Goal: Transaction & Acquisition: Obtain resource

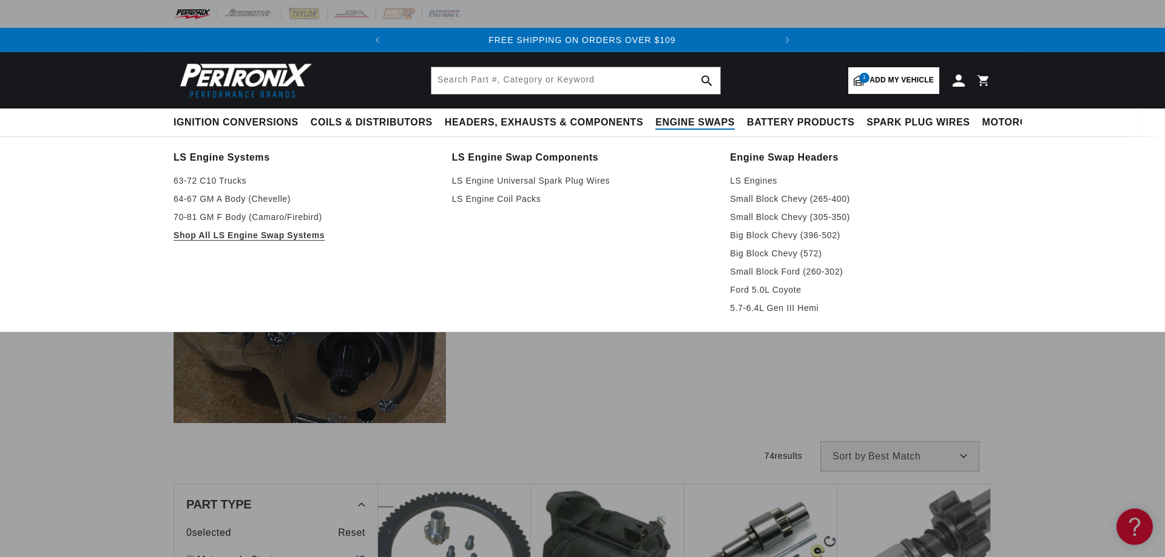
scroll to position [0, 368]
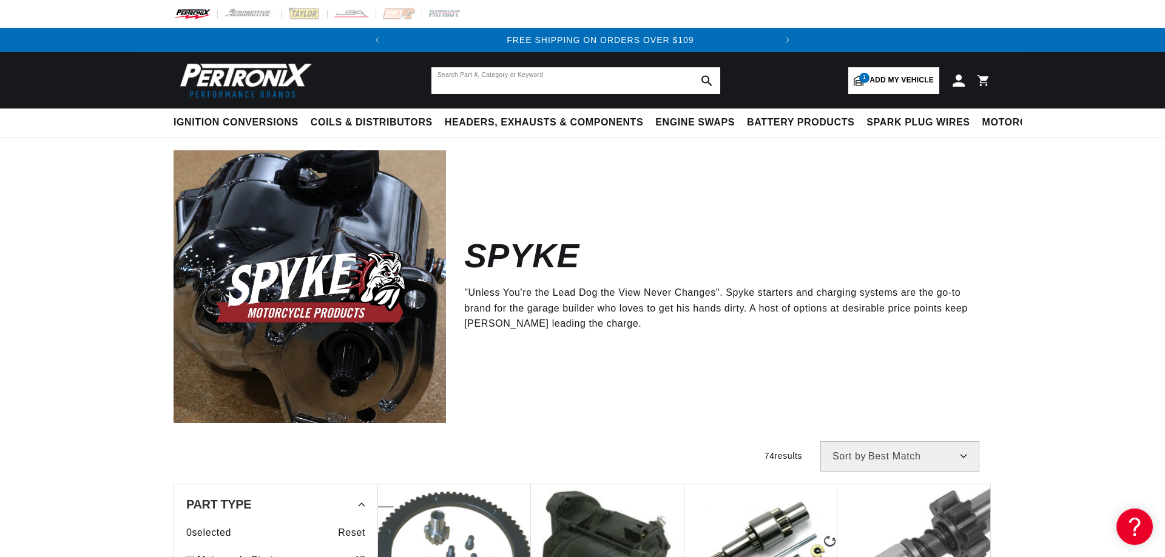
click at [473, 75] on input "text" at bounding box center [575, 80] width 289 height 27
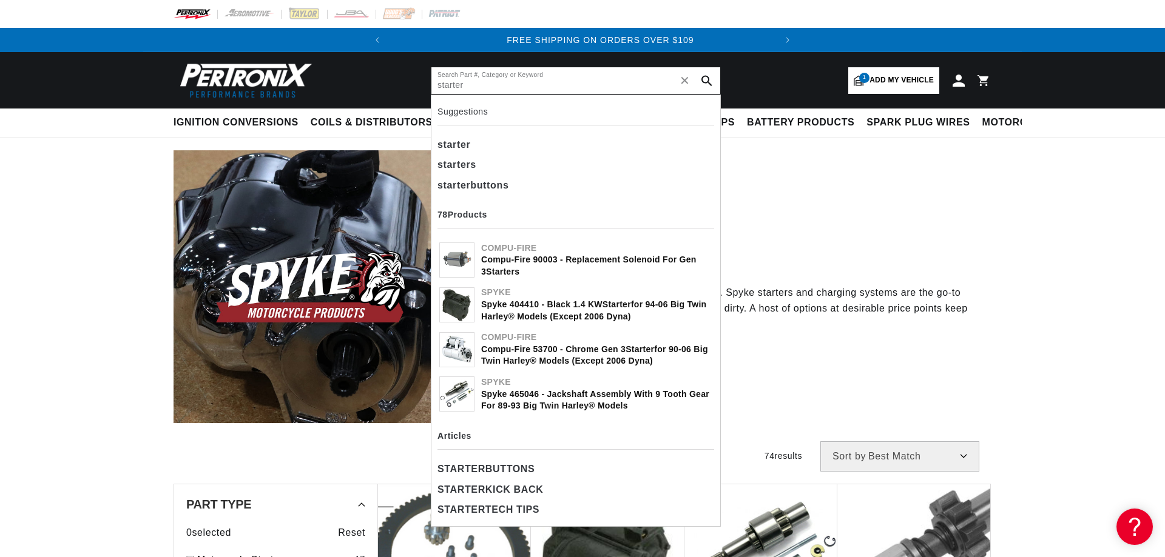
type input "starter"
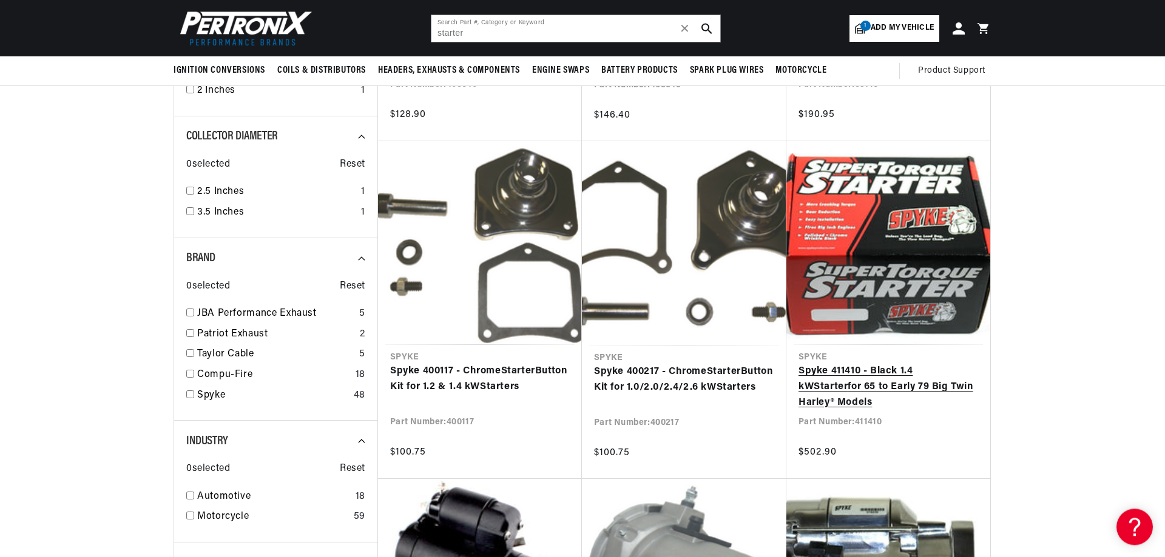
scroll to position [742, 0]
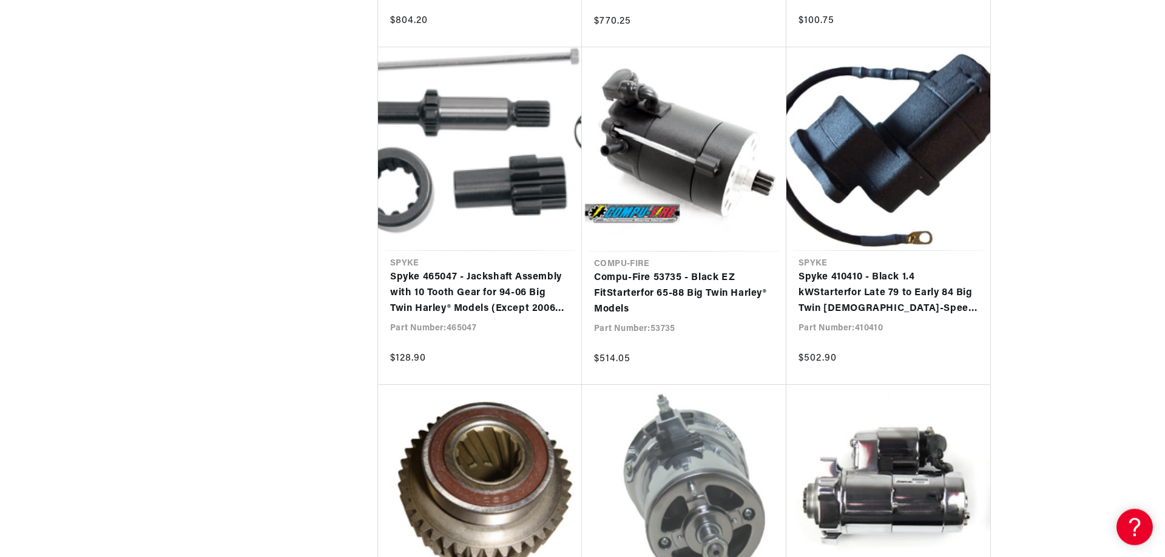
scroll to position [2227, 0]
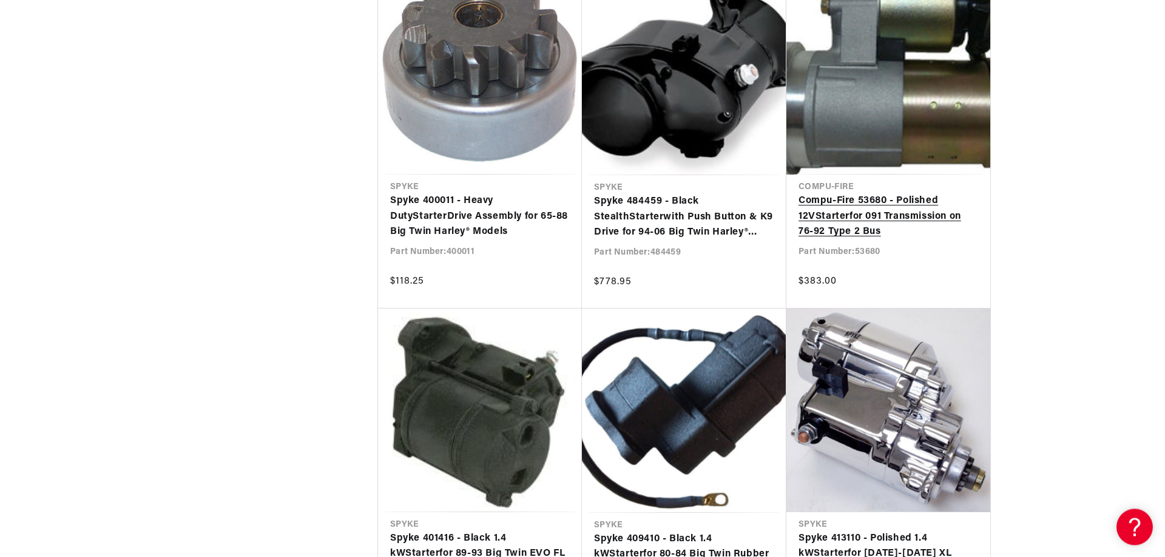
scroll to position [2970, 0]
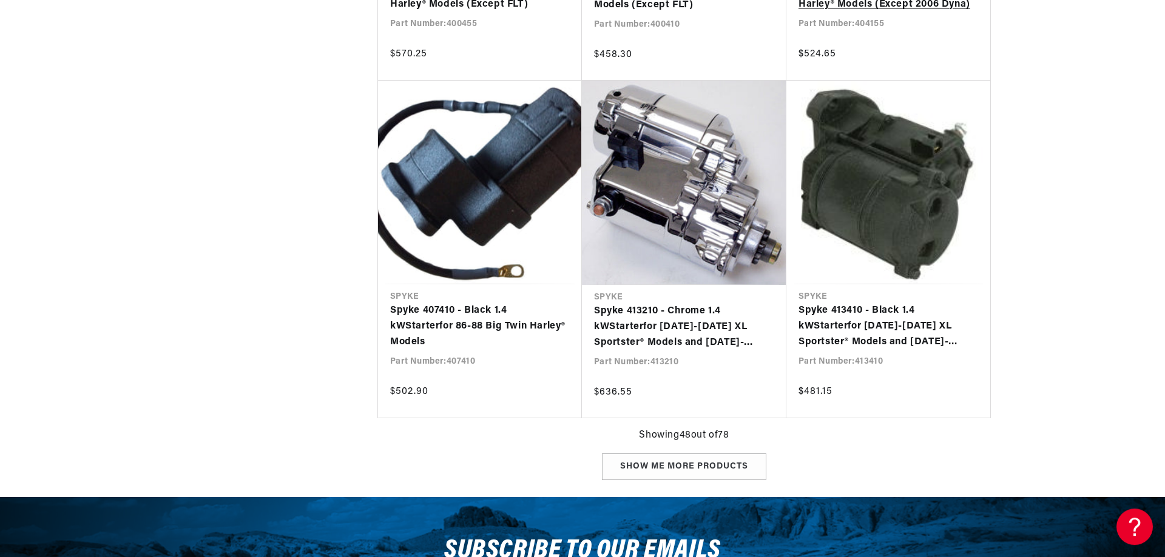
scroll to position [3959, 0]
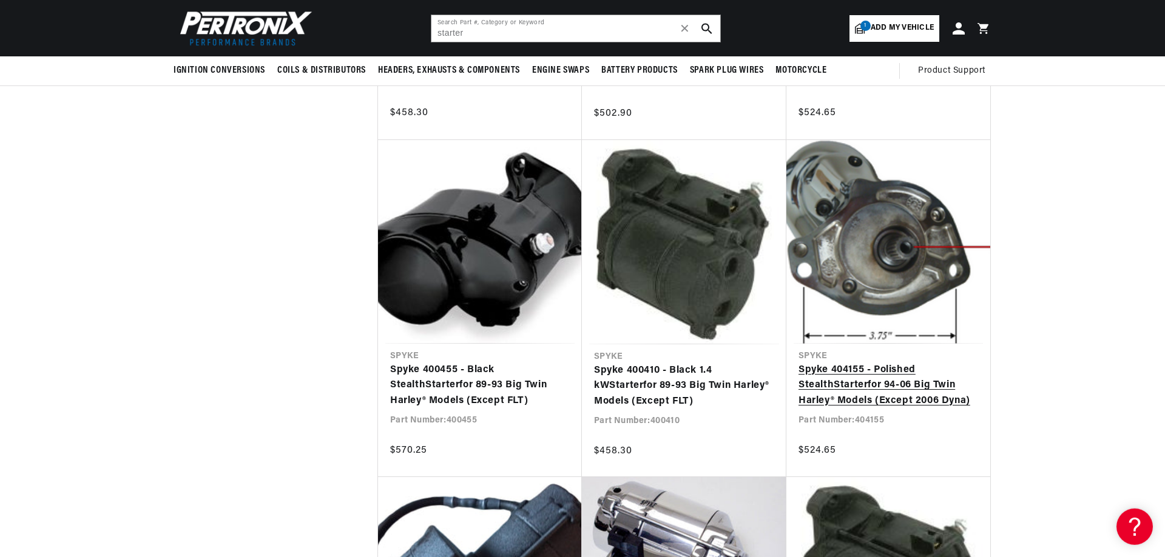
scroll to position [3464, 0]
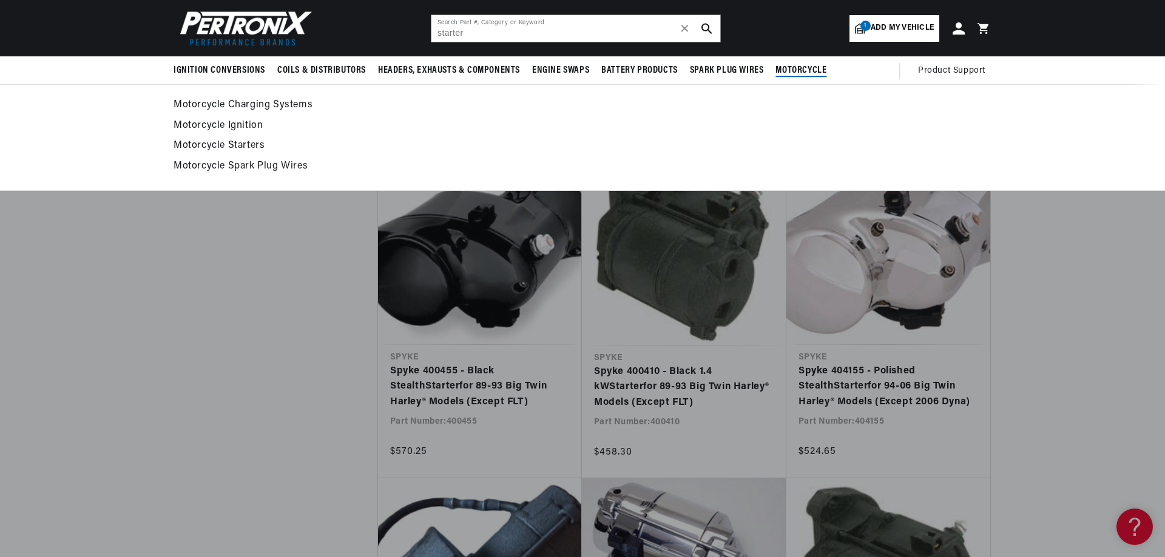
click at [801, 66] on span "Motorcycle" at bounding box center [800, 70] width 51 height 13
click at [222, 143] on link "Motorcycle Starters" at bounding box center [582, 146] width 818 height 17
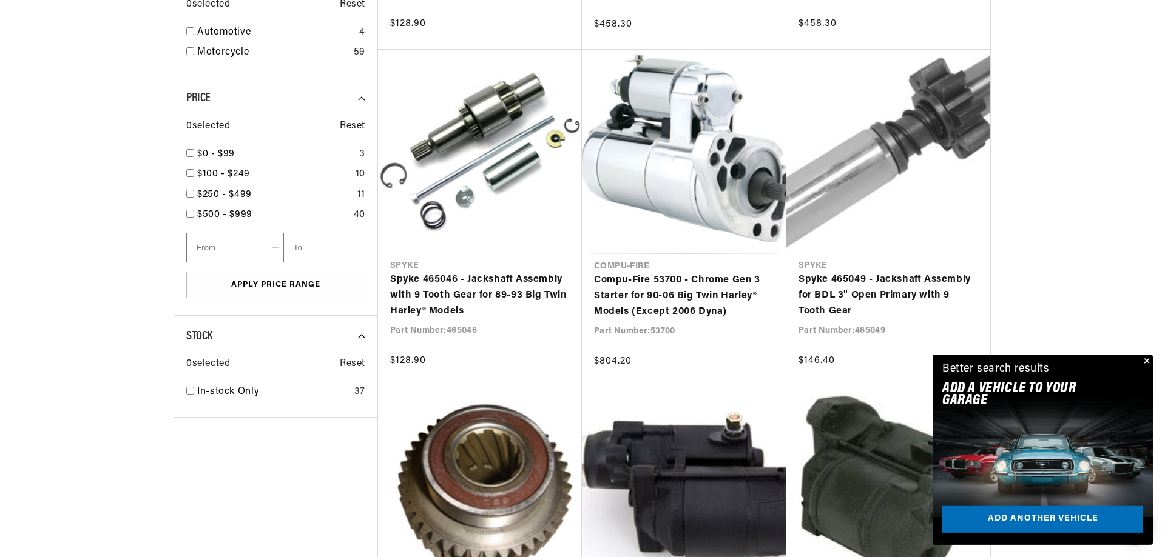
scroll to position [681, 0]
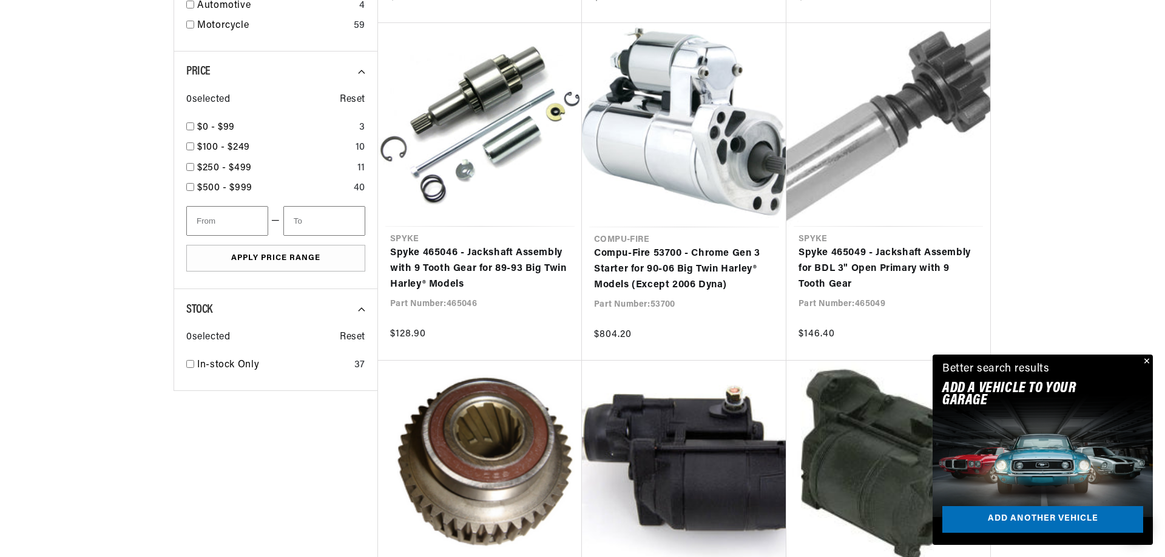
click at [1145, 361] on button "Close" at bounding box center [1145, 362] width 15 height 15
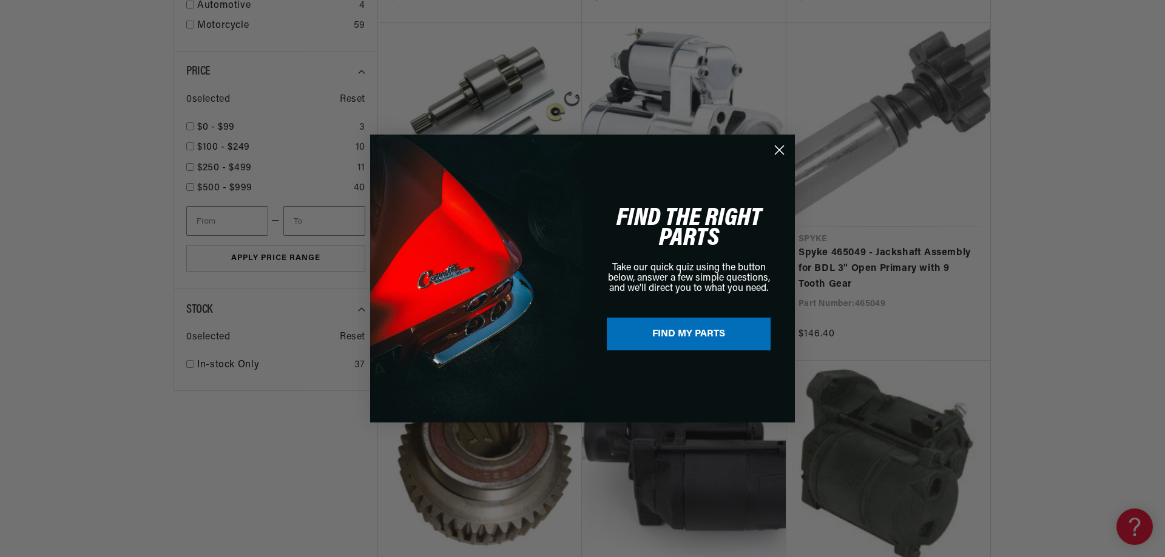
click at [778, 152] on circle "Close dialog" at bounding box center [779, 150] width 20 height 20
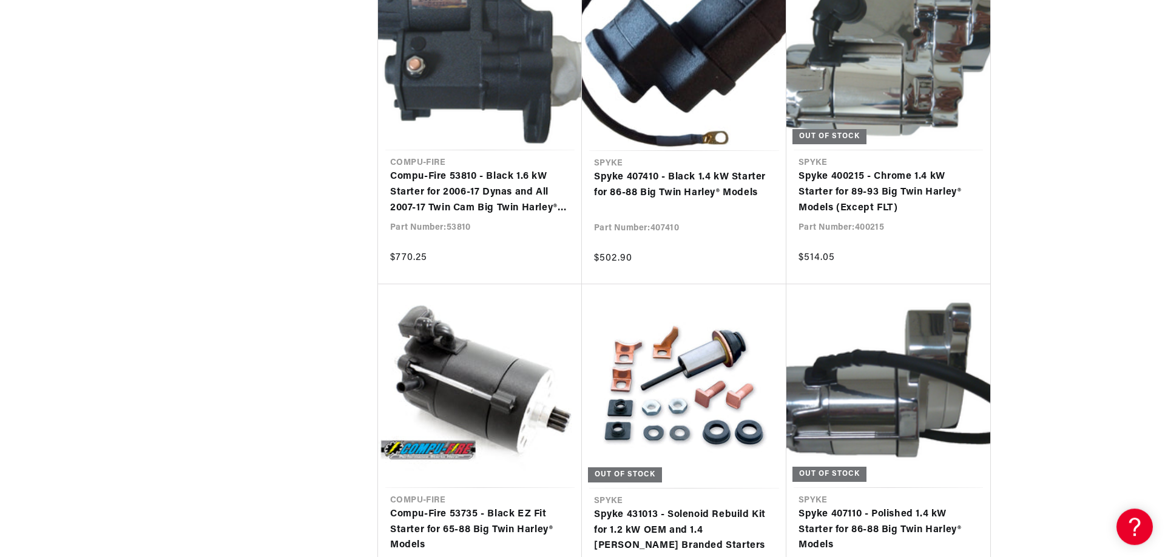
scroll to position [2536, 0]
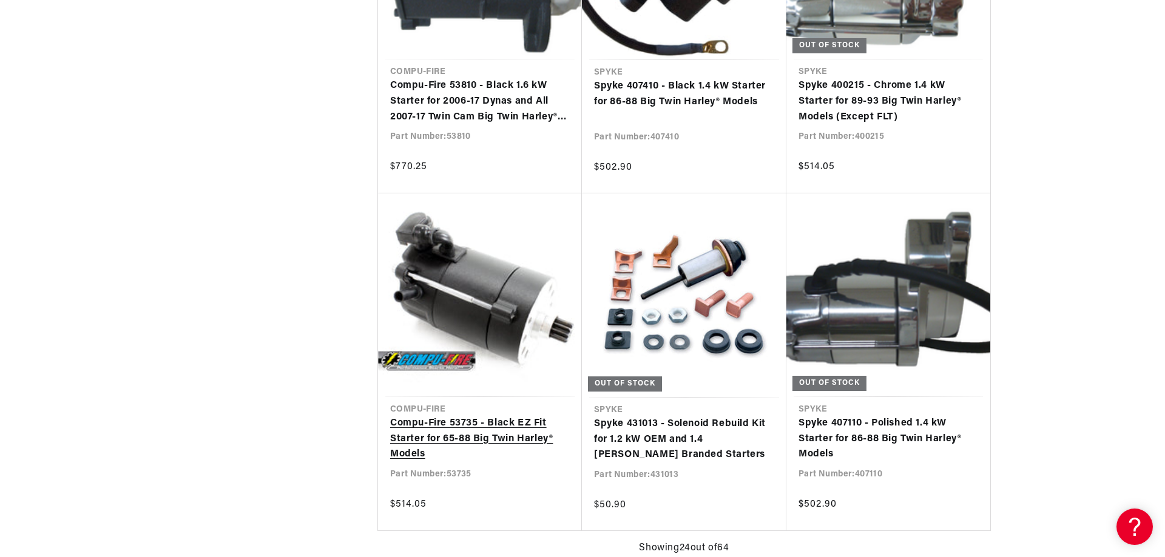
click at [474, 416] on link "Compu-Fire 53735 - Black EZ Fit Starter for 65-88 Big Twin Harley® Models" at bounding box center [480, 439] width 180 height 47
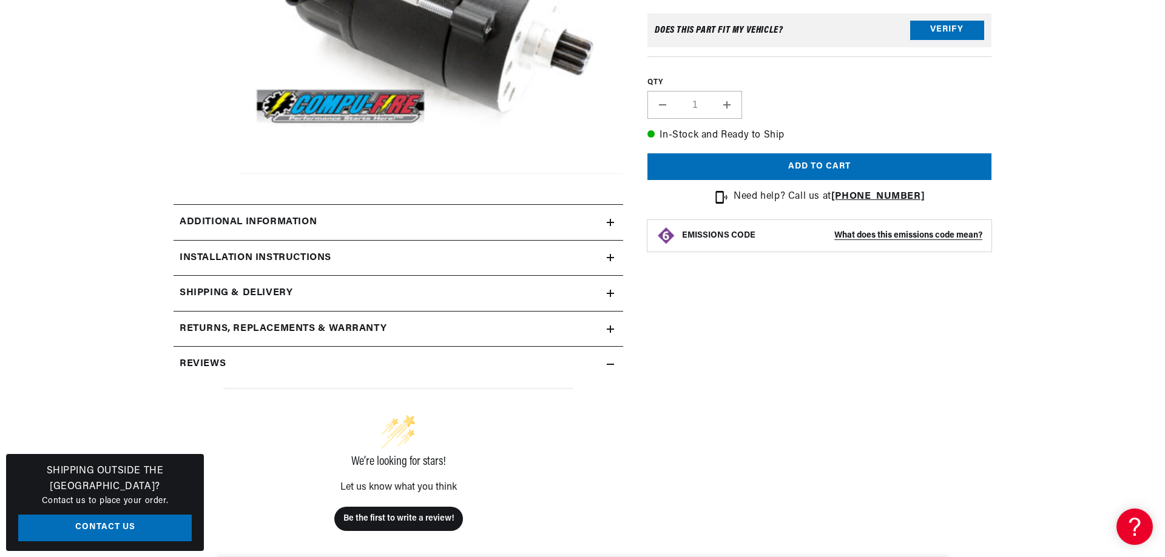
click at [607, 256] on div "Installation instructions" at bounding box center [389, 258] width 433 height 16
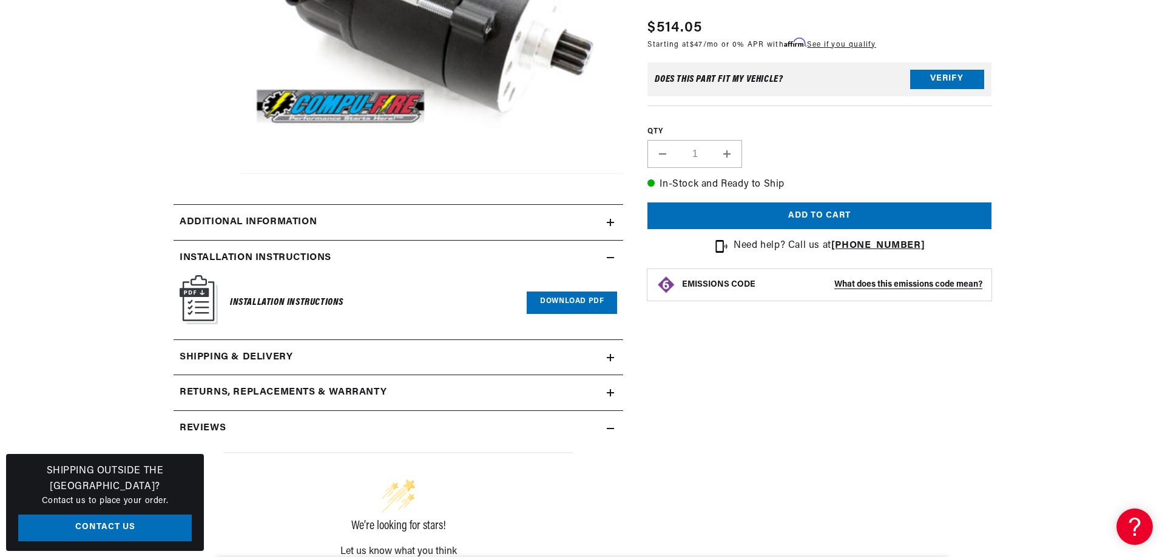
click at [573, 303] on link "Download PDF" at bounding box center [571, 303] width 90 height 22
